Goal: Transaction & Acquisition: Purchase product/service

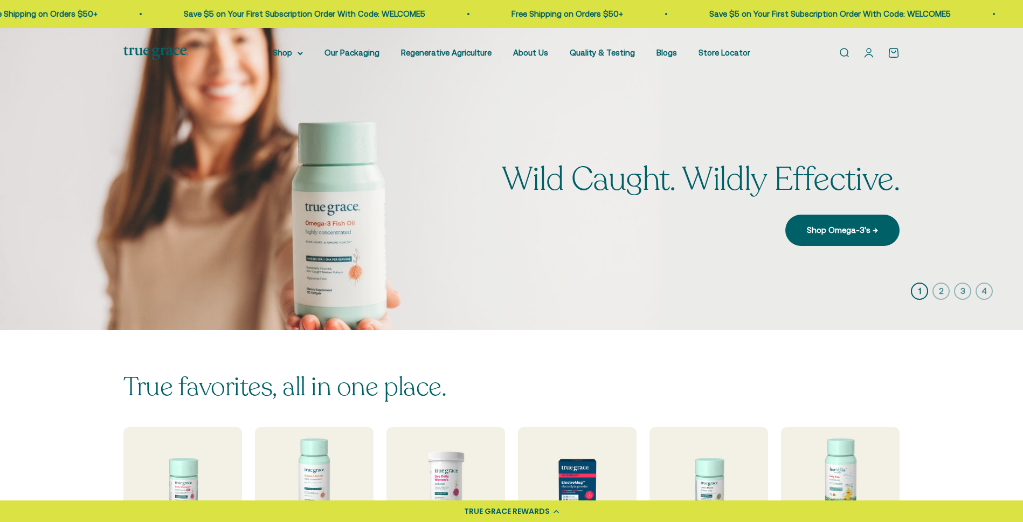
click at [844, 50] on link "Open search" at bounding box center [844, 53] width 12 height 12
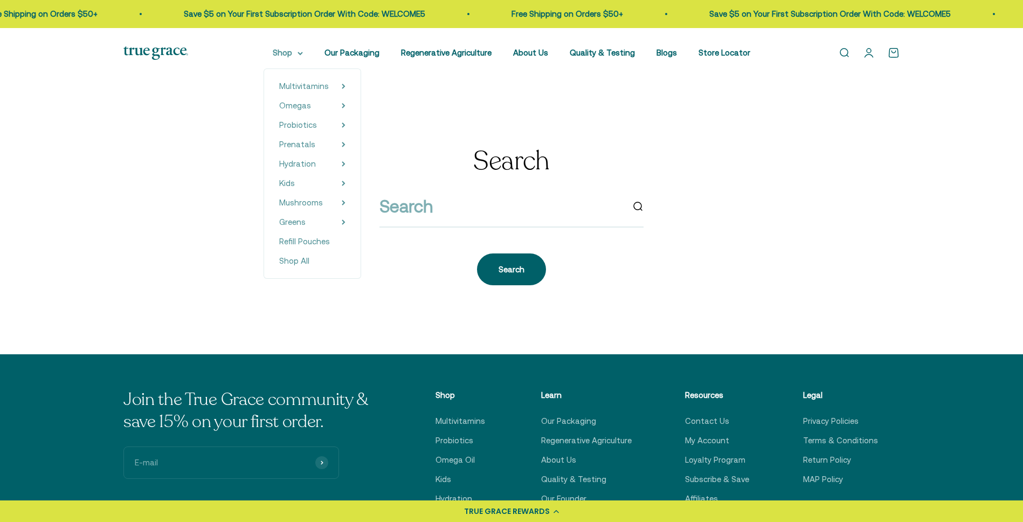
click at [303, 53] on icon at bounding box center [300, 54] width 5 height 4
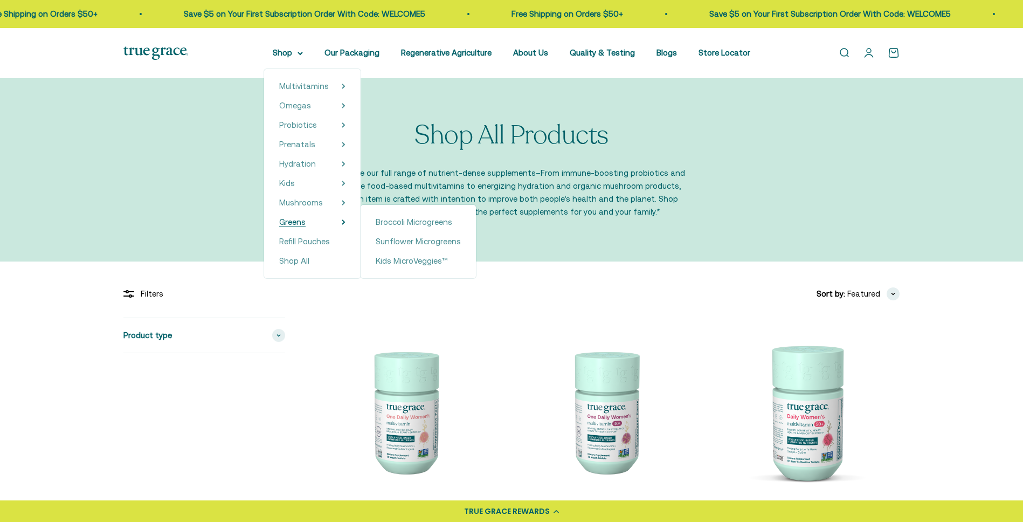
click at [306, 220] on span "Greens" at bounding box center [292, 221] width 26 height 9
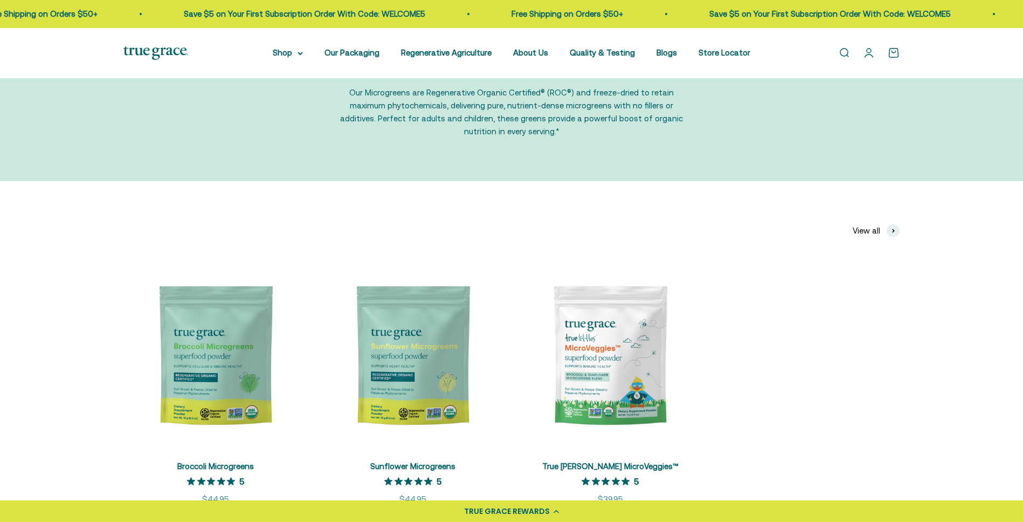
scroll to position [117, 0]
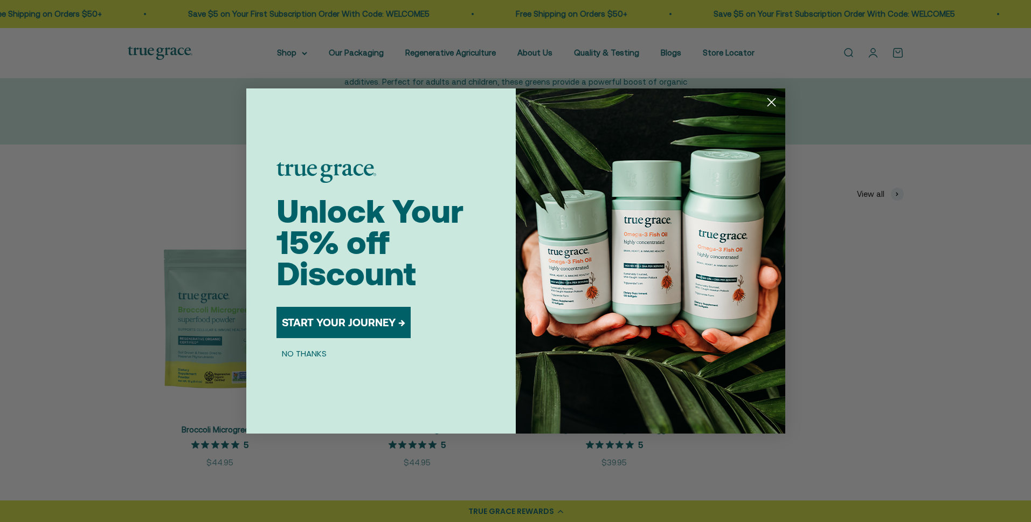
click at [613, 326] on img "POPUP Form" at bounding box center [651, 260] width 270 height 345
drag, startPoint x: 772, startPoint y: 99, endPoint x: 723, endPoint y: 163, distance: 80.0
click at [772, 99] on circle "Close dialog" at bounding box center [771, 102] width 18 height 18
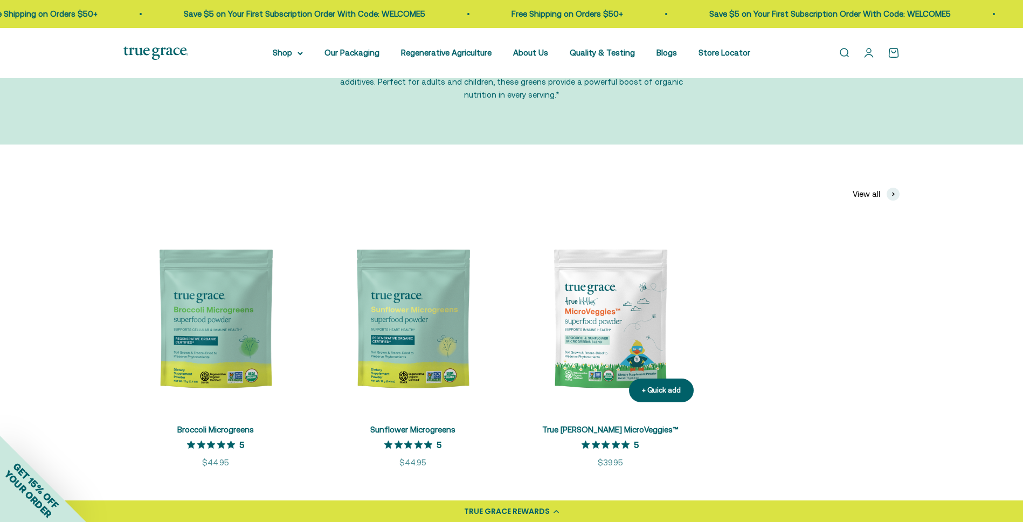
click at [575, 316] on img at bounding box center [610, 318] width 184 height 184
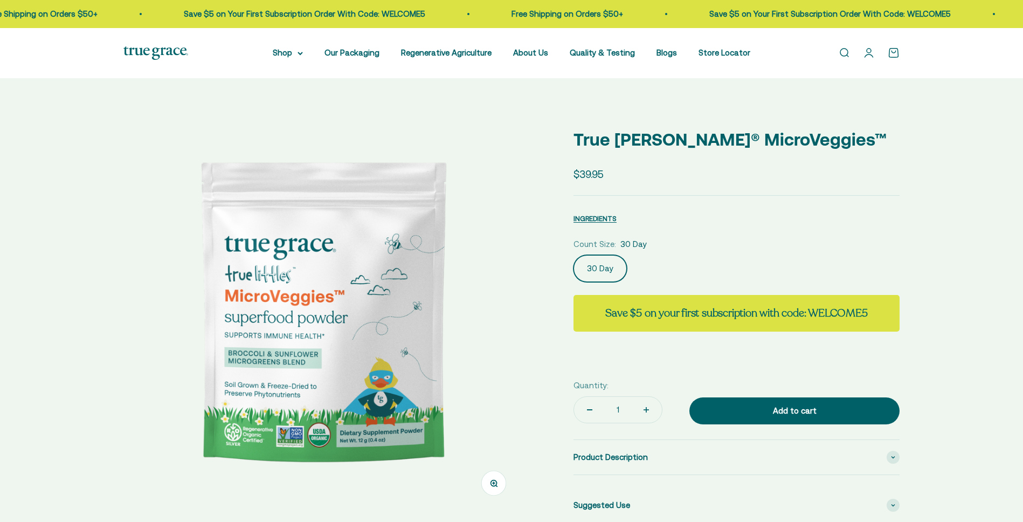
select select "3"
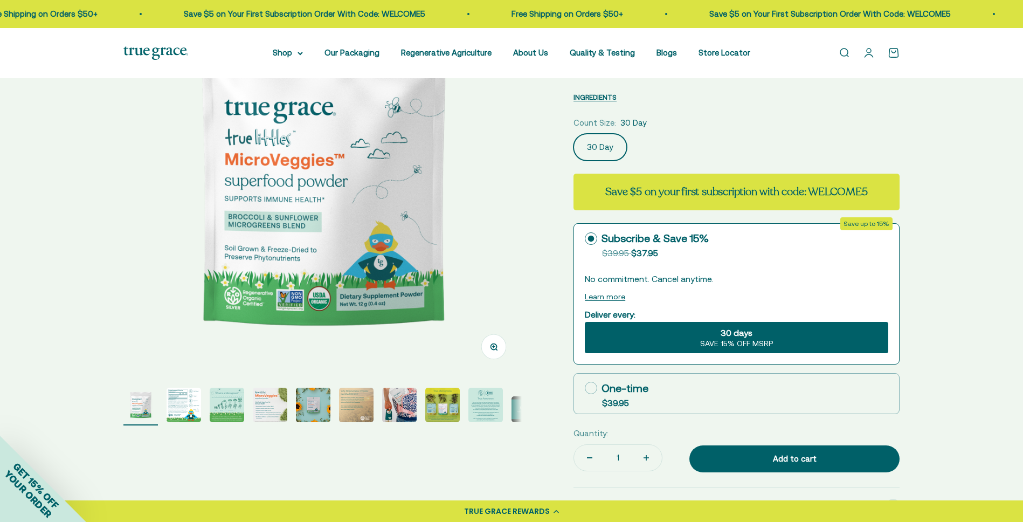
scroll to position [137, 0]
click at [486, 406] on img "Go to item 9" at bounding box center [485, 404] width 35 height 35
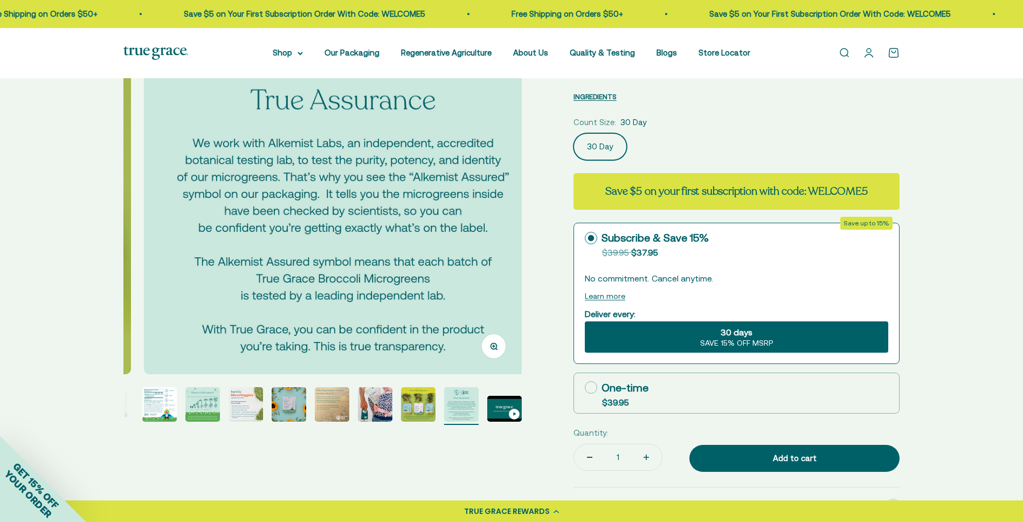
scroll to position [0, 3292]
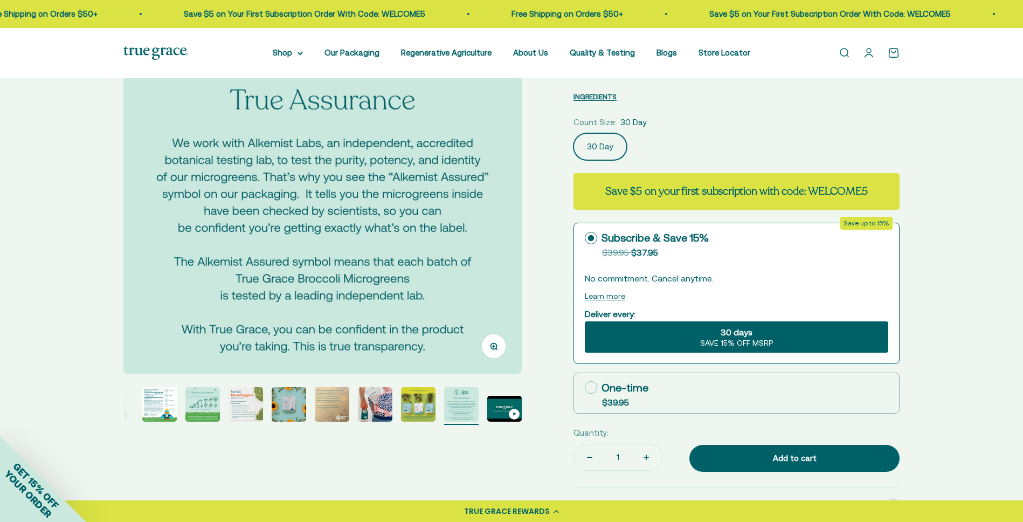
click at [167, 406] on img "Go to item 2" at bounding box center [159, 404] width 35 height 35
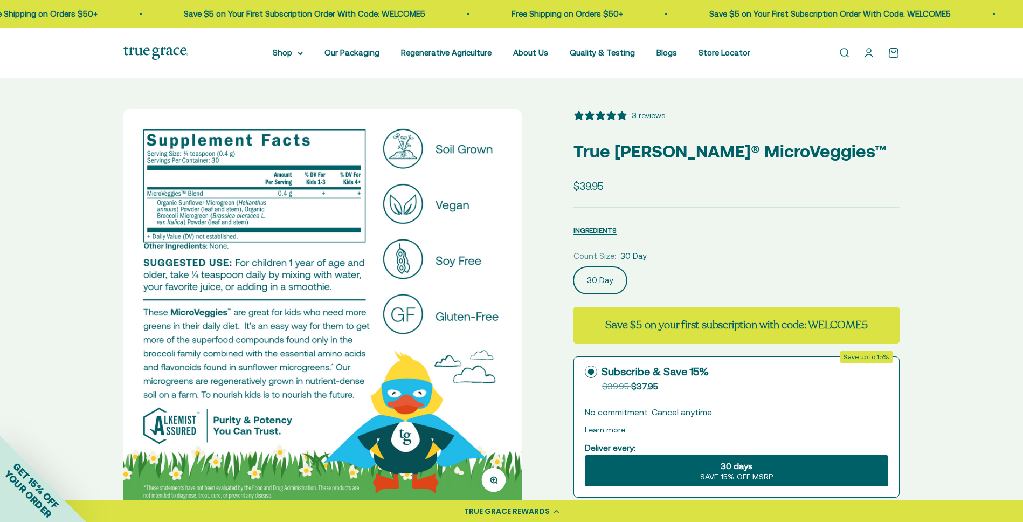
scroll to position [0, 0]
